Goal: Check status: Check status

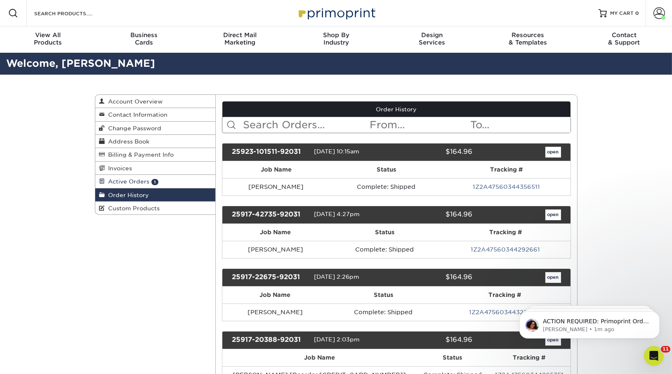
click at [139, 176] on link "Active Orders 1" at bounding box center [155, 181] width 120 height 13
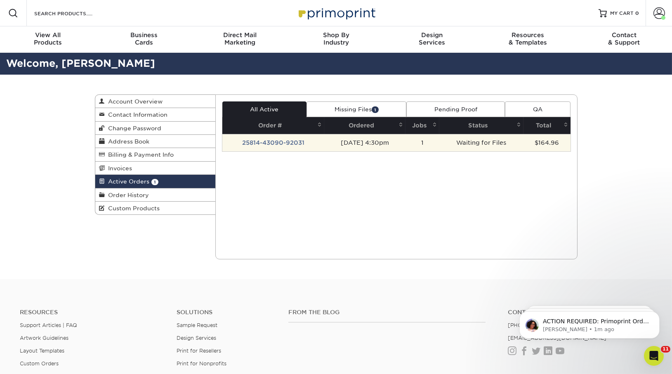
click at [275, 145] on td "25814-43090-92031" at bounding box center [273, 142] width 102 height 17
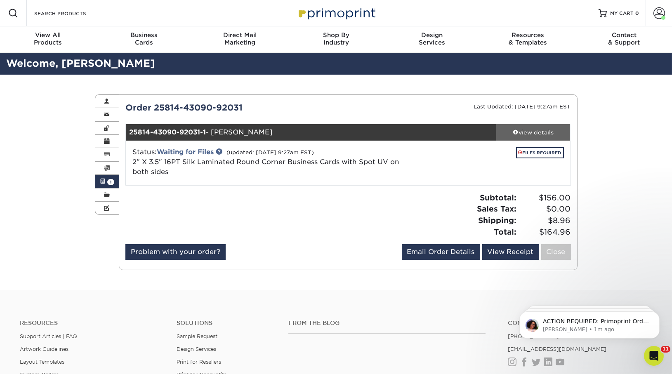
click at [521, 132] on div "view details" at bounding box center [533, 132] width 74 height 8
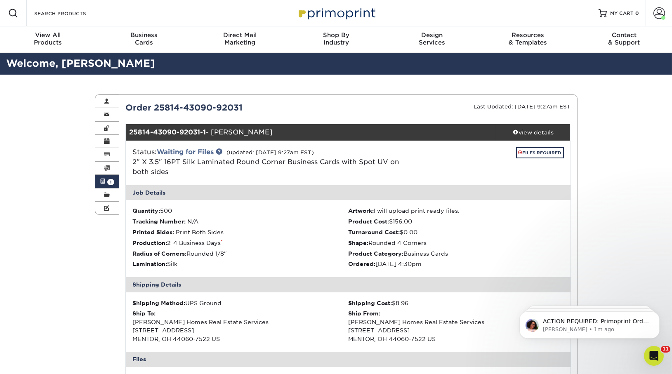
click at [99, 183] on link "Active Orders 1" at bounding box center [107, 181] width 24 height 13
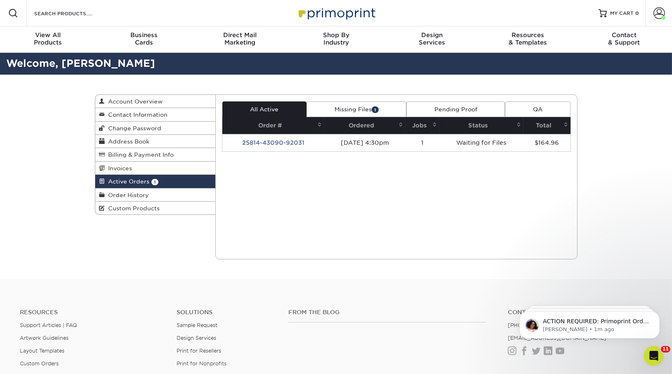
drag, startPoint x: 131, startPoint y: 194, endPoint x: 317, endPoint y: 64, distance: 226.2
click at [131, 194] on span "Order History" at bounding box center [127, 195] width 44 height 7
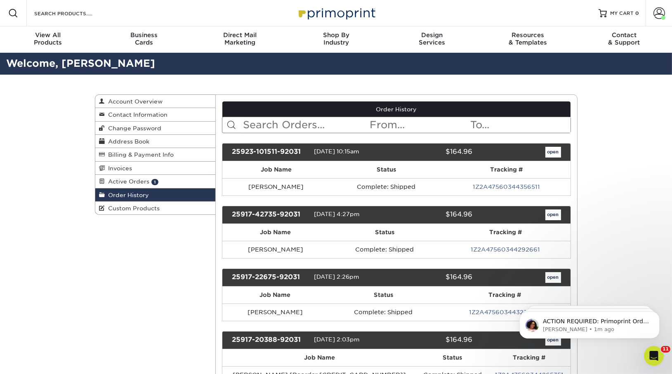
click at [150, 179] on link "Active Orders 1" at bounding box center [155, 181] width 120 height 13
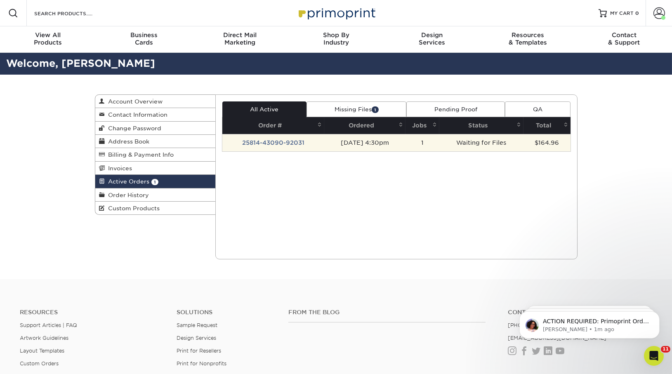
click at [291, 142] on td "25814-43090-92031" at bounding box center [273, 142] width 102 height 17
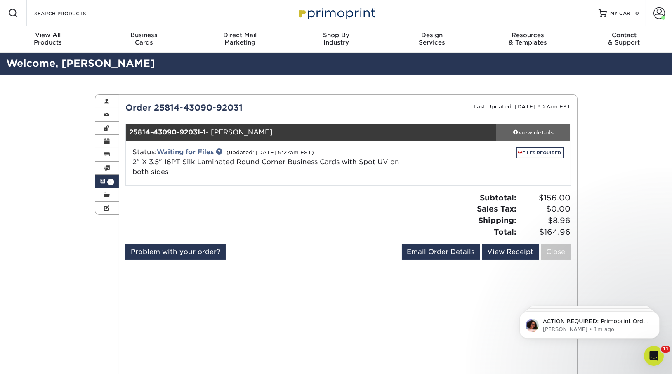
click at [523, 128] on div "view details" at bounding box center [533, 132] width 74 height 8
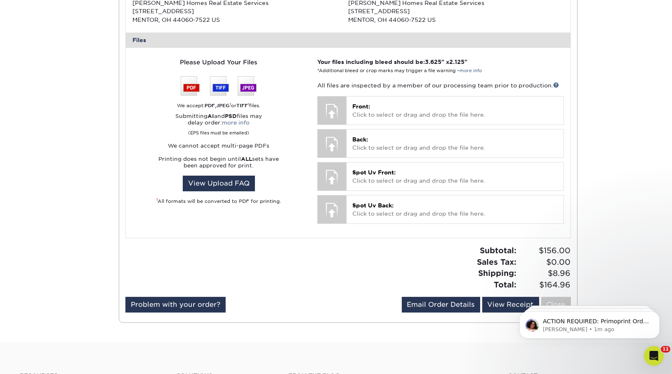
scroll to position [279, 0]
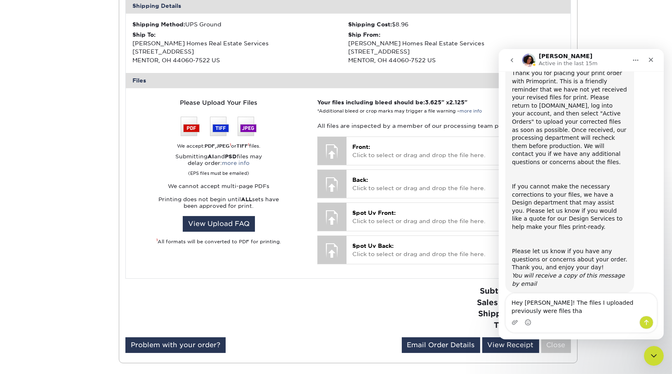
scroll to position [85, 0]
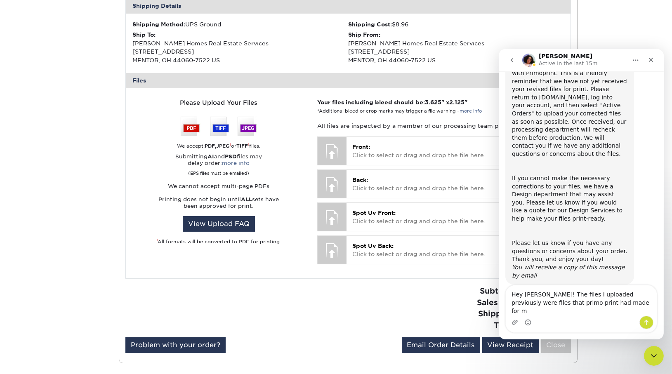
type textarea "Hey [PERSON_NAME]! The files I uploaded previously were files that primo print …"
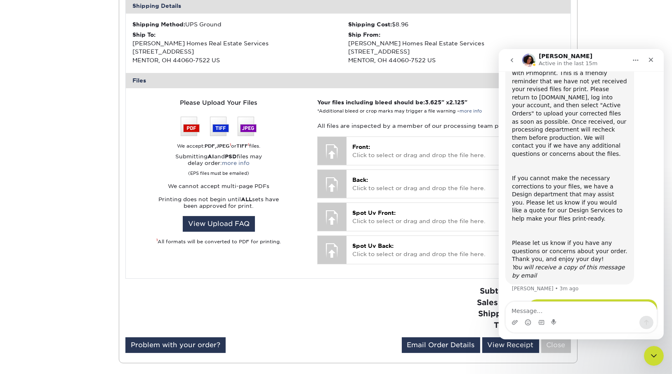
scroll to position [109, 0]
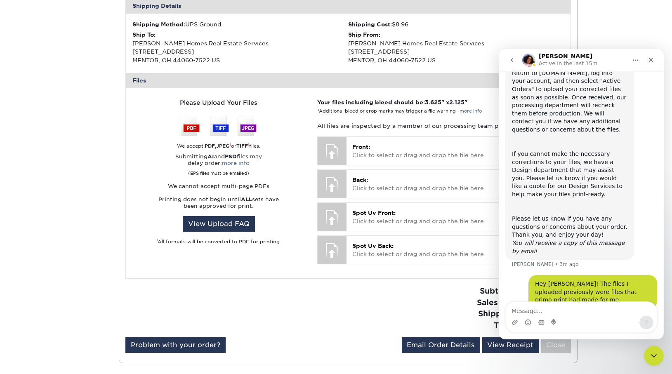
click at [641, 31] on div "Active Orders Account Overview Contact Information Change Password Address Book…" at bounding box center [336, 89] width 672 height 587
click at [651, 68] on nav "[PERSON_NAME] Active in the last 15m" at bounding box center [580, 60] width 165 height 22
click at [650, 59] on icon "Close" at bounding box center [650, 60] width 5 height 5
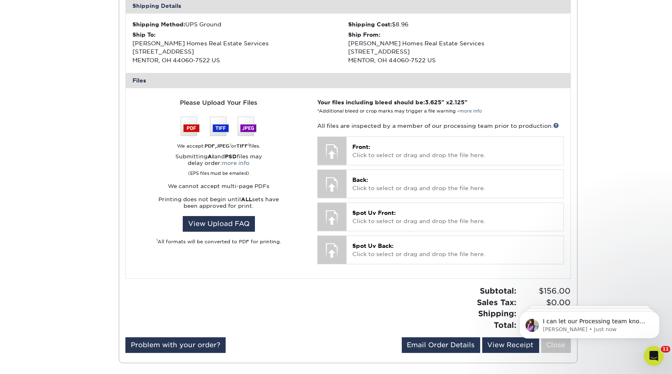
scroll to position [208, 0]
